Goal: Transaction & Acquisition: Obtain resource

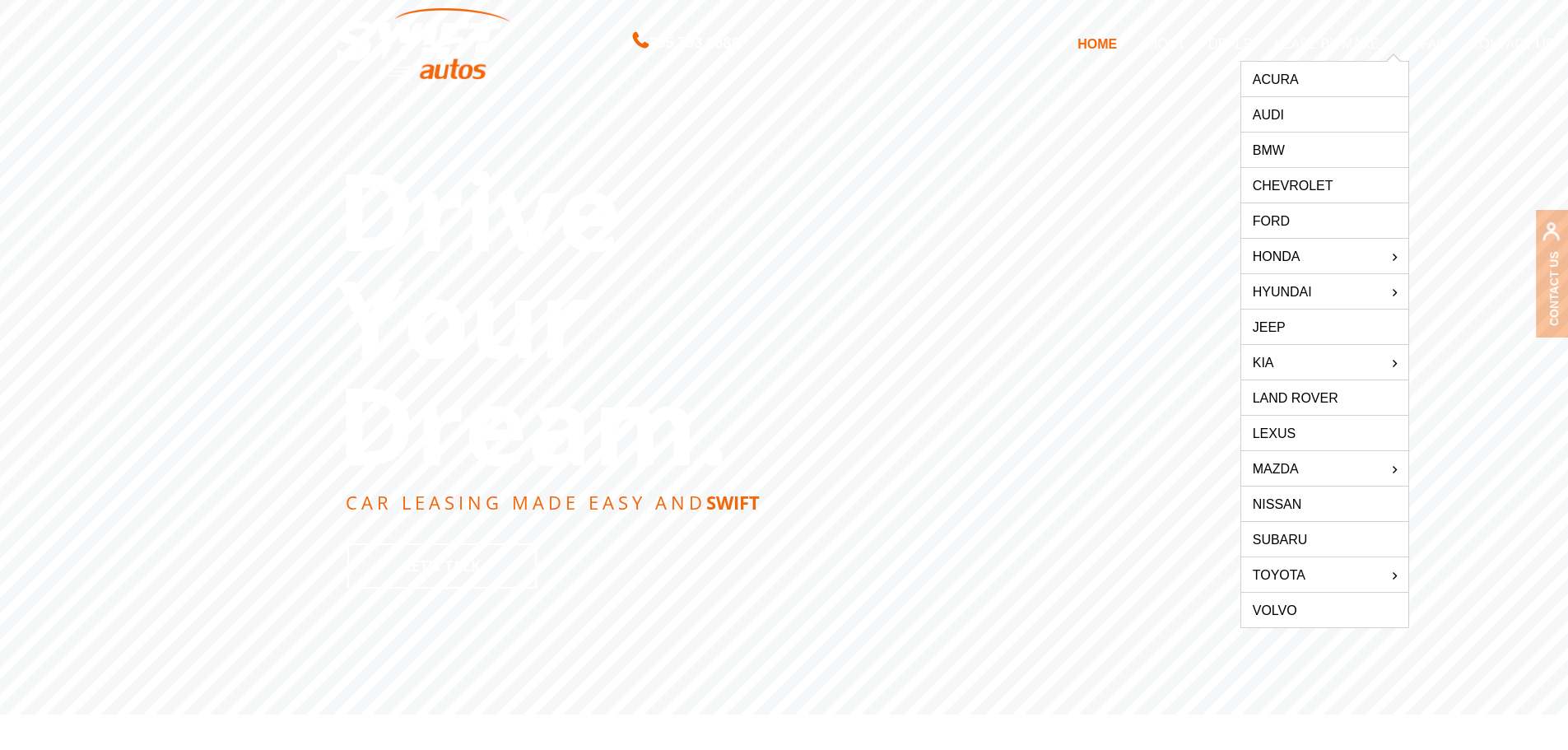
click at [1269, 435] on link "Lexus" at bounding box center [1325, 433] width 167 height 35
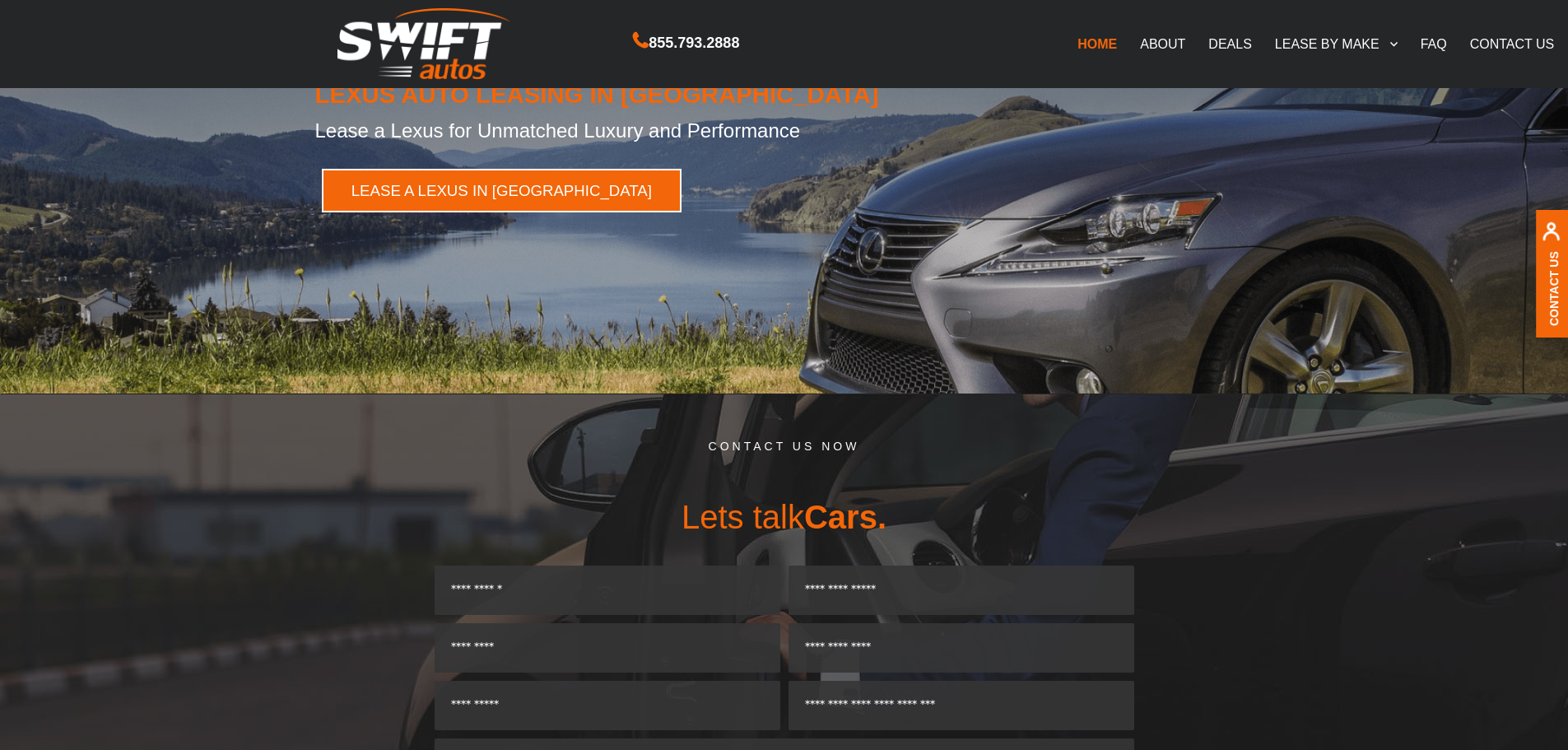
click at [459, 192] on link "LEASE A LEXUS IN NY" at bounding box center [502, 190] width 360 height 44
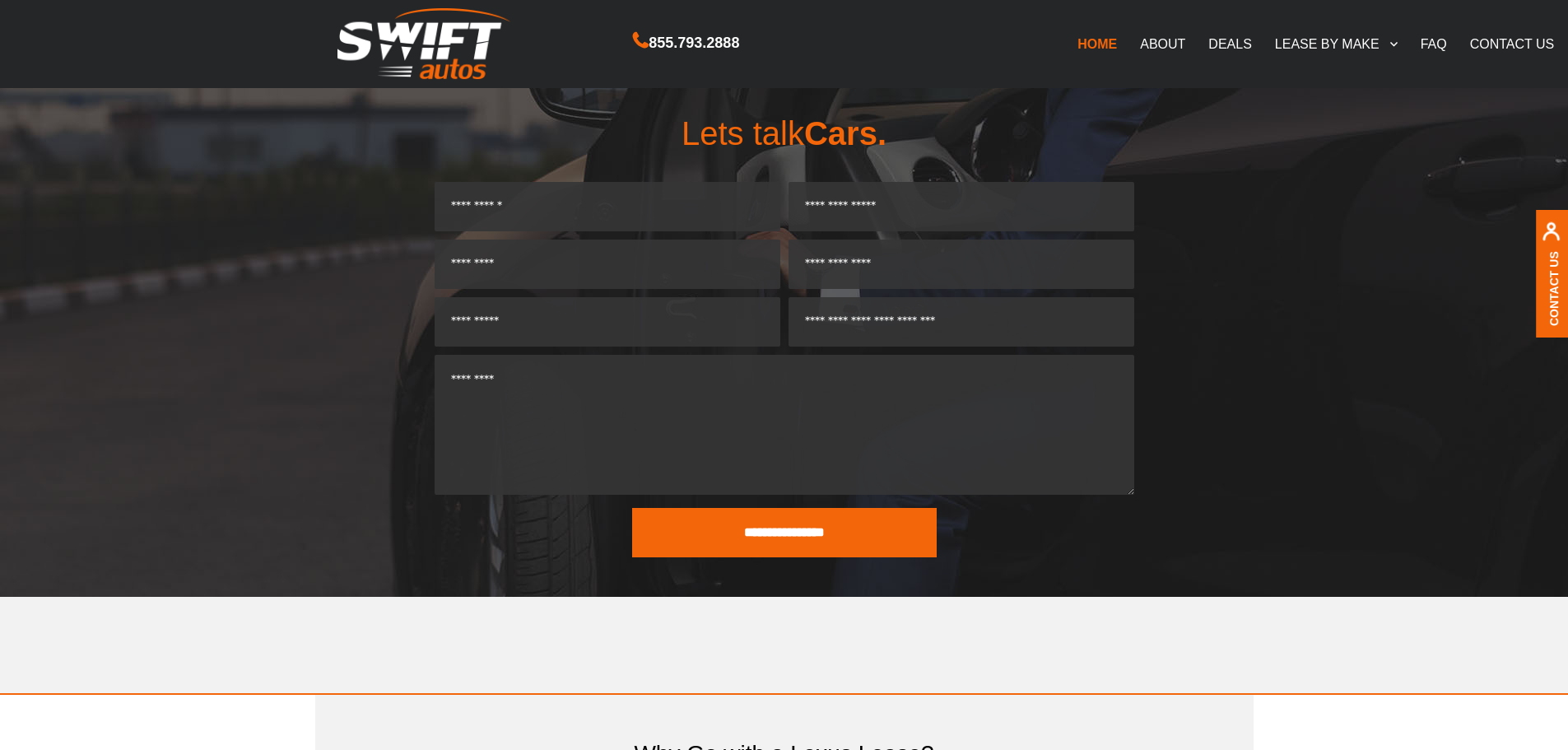
scroll to position [558, 0]
